Goal: Task Accomplishment & Management: Use online tool/utility

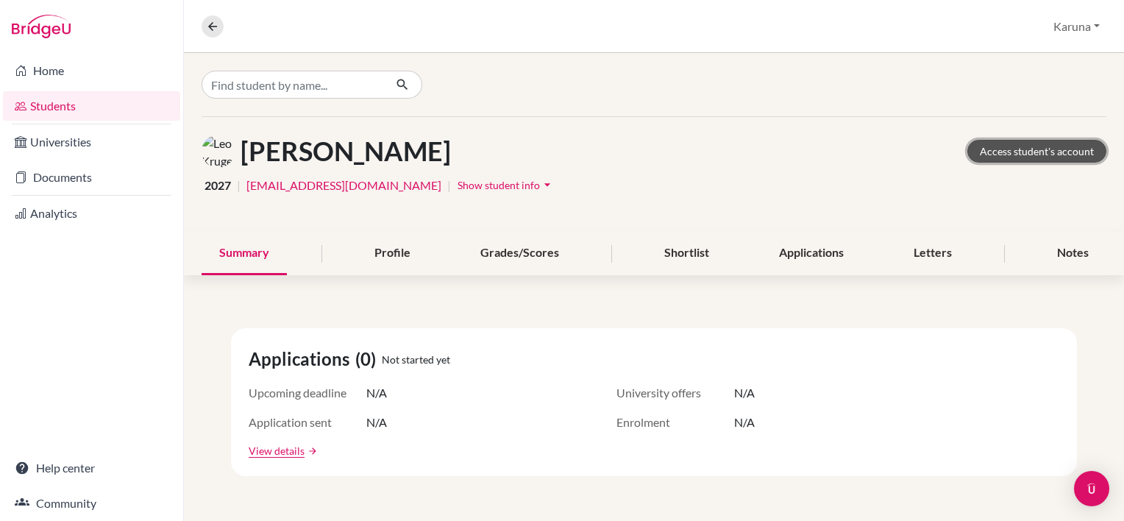
click at [1003, 151] on link "Access student's account" at bounding box center [1036, 151] width 139 height 23
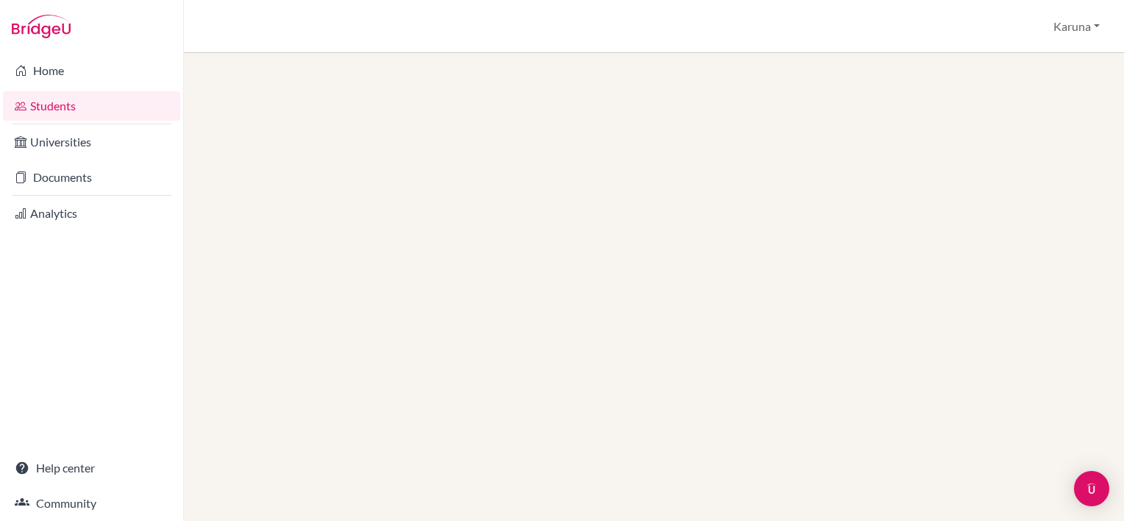
click at [76, 103] on link "Students" at bounding box center [91, 105] width 177 height 29
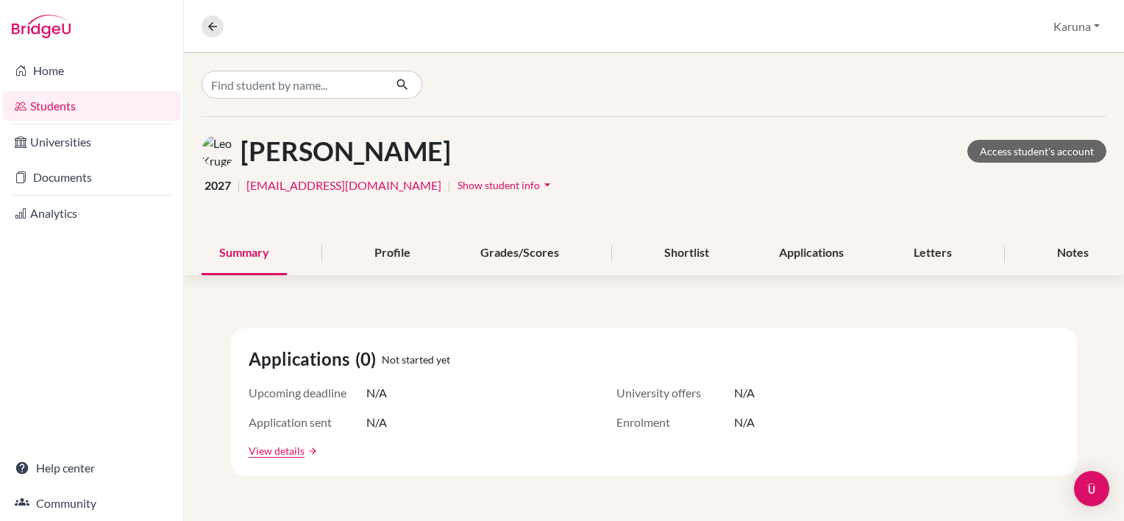
click at [82, 109] on link "Students" at bounding box center [91, 105] width 177 height 29
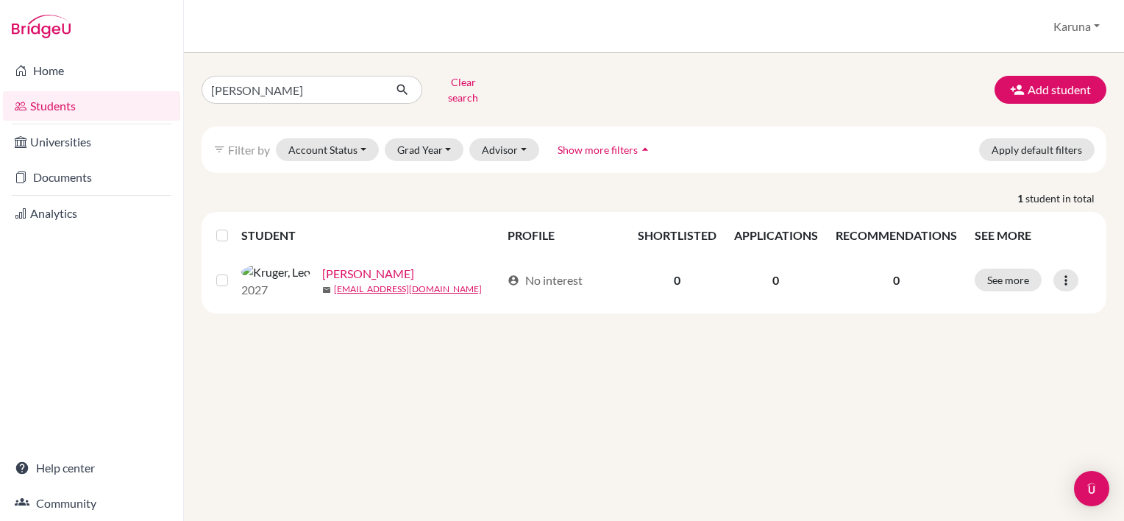
click at [82, 109] on link "Students" at bounding box center [91, 105] width 177 height 29
click at [464, 82] on button "Clear search" at bounding box center [463, 90] width 82 height 38
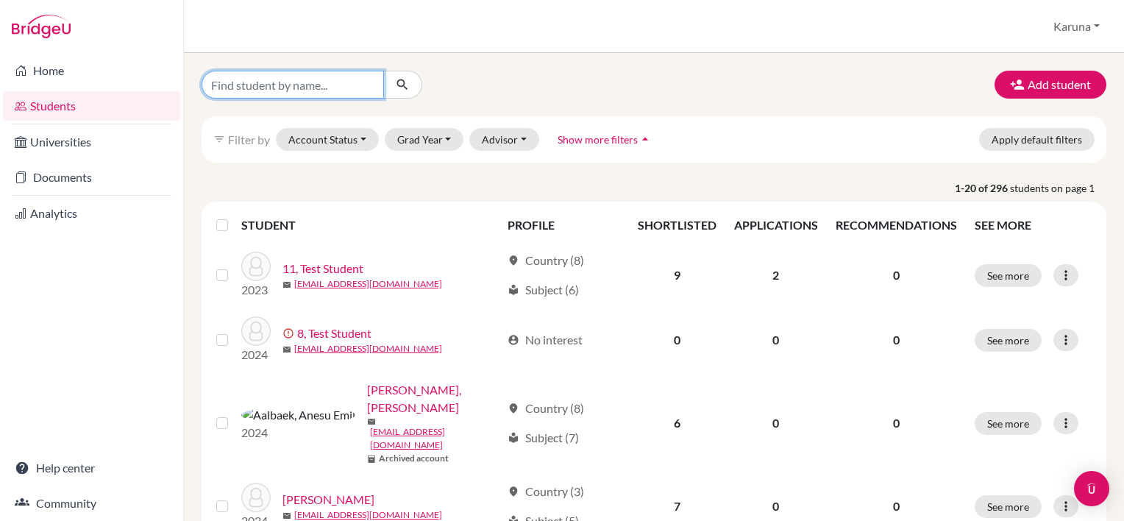
click at [247, 82] on input "Find student by name..." at bounding box center [293, 85] width 182 height 28
type input "rylan hall"
click button "submit" at bounding box center [402, 85] width 39 height 28
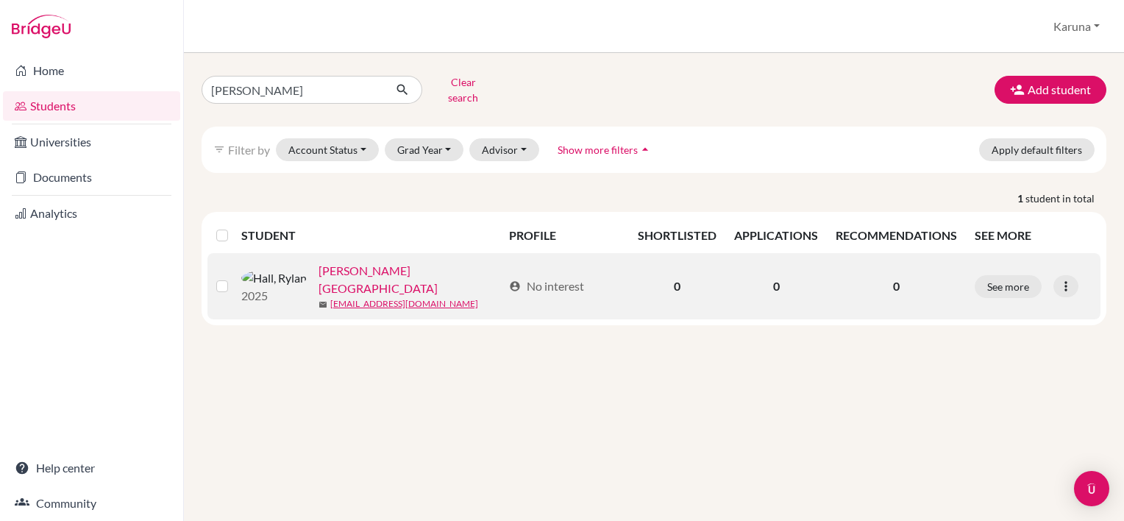
click at [318, 266] on link "Hall, Rylan" at bounding box center [410, 279] width 184 height 35
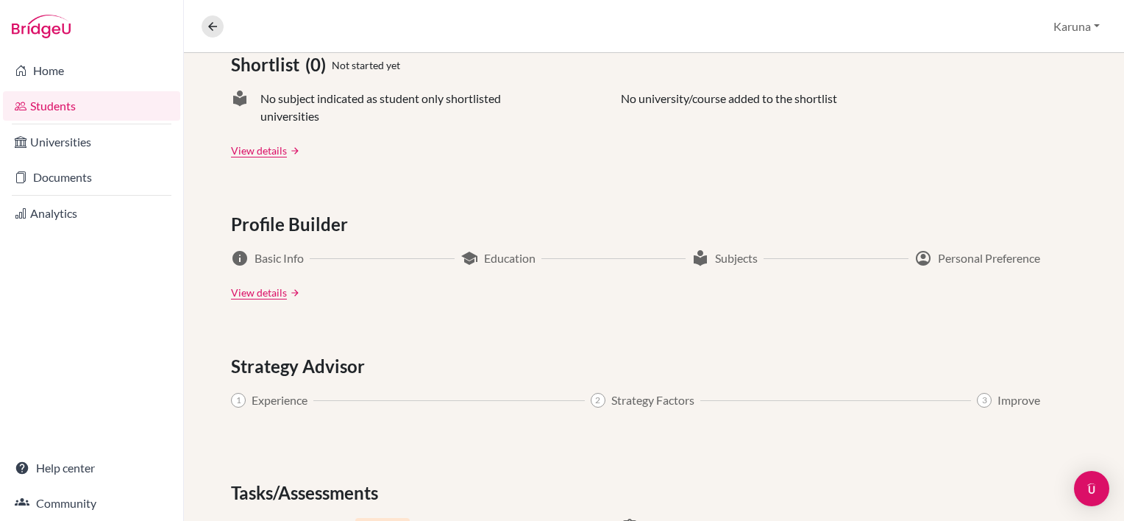
scroll to position [654, 0]
click at [257, 292] on link "View details" at bounding box center [259, 292] width 56 height 15
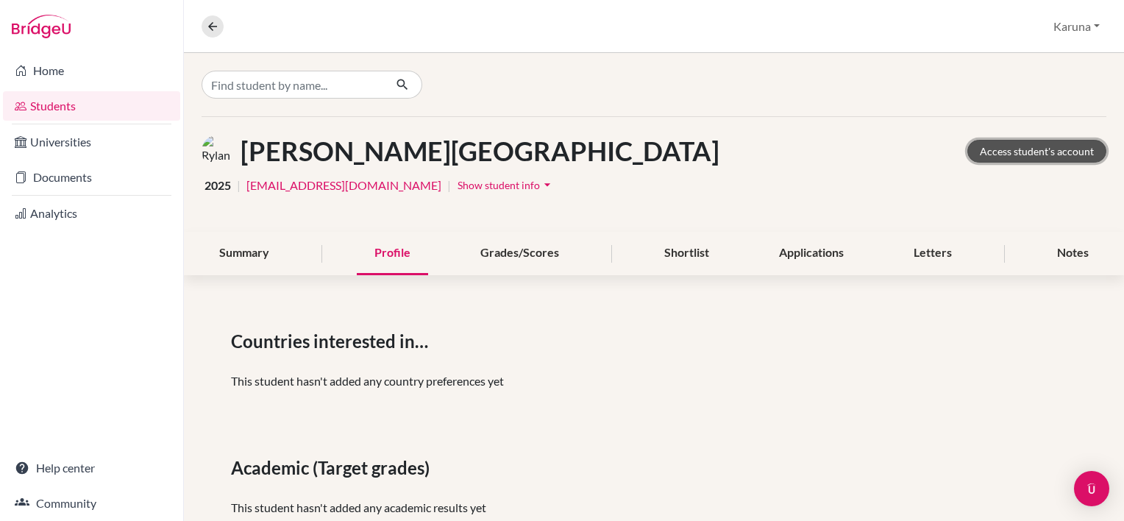
click at [991, 149] on link "Access student's account" at bounding box center [1036, 151] width 139 height 23
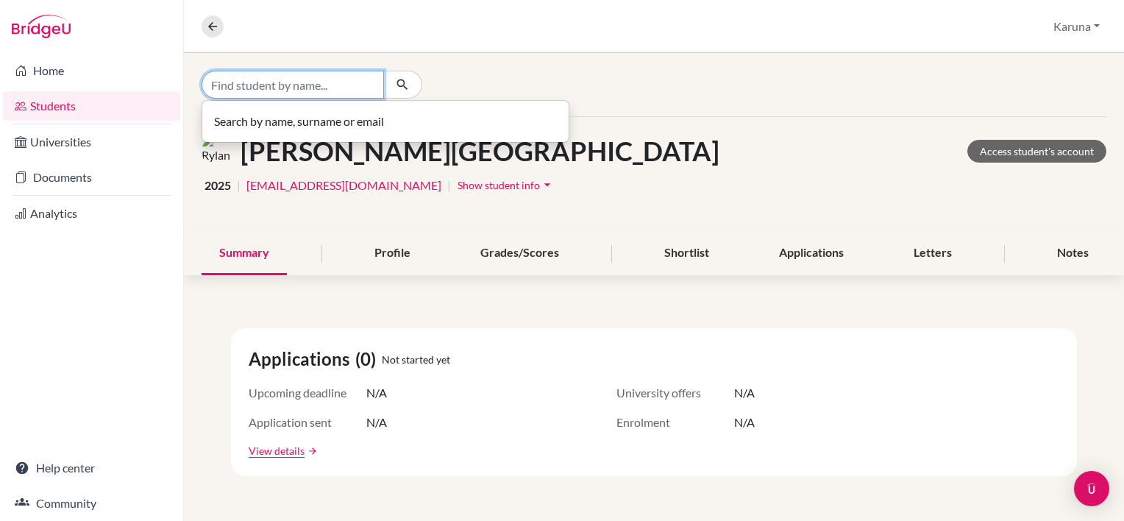
click at [296, 88] on input "Find student by name..." at bounding box center [293, 85] width 182 height 28
type input "[PERSON_NAME]"
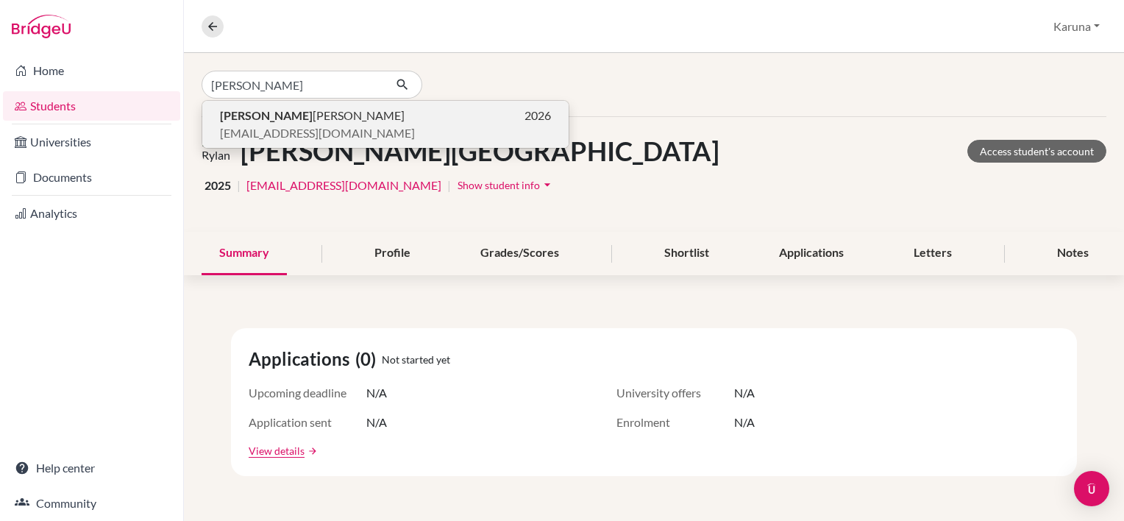
click at [291, 134] on span "[EMAIL_ADDRESS][DOMAIN_NAME]" at bounding box center [317, 133] width 195 height 18
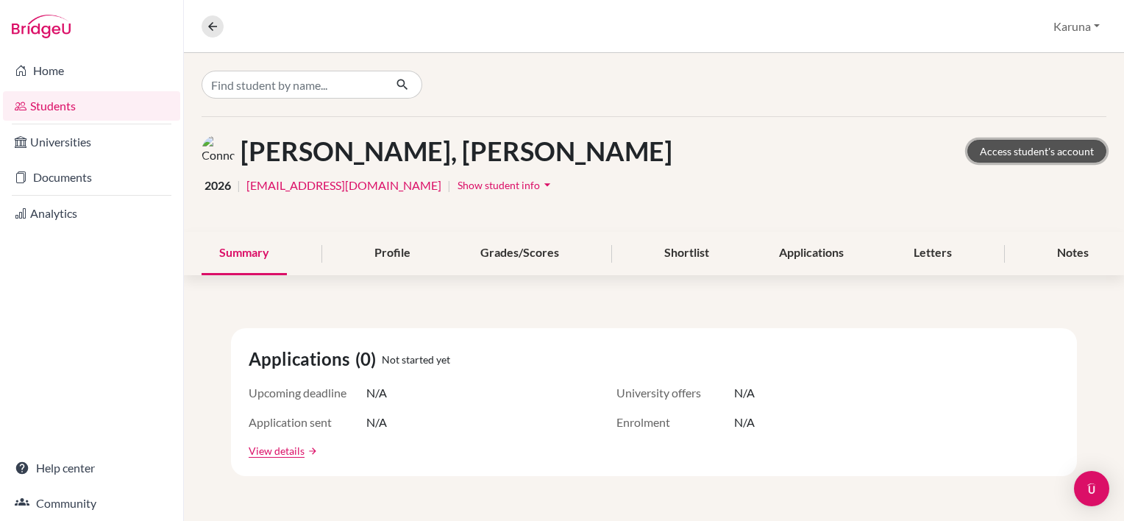
click at [1022, 147] on link "Access student's account" at bounding box center [1036, 151] width 139 height 23
